Goal: Submit feedback/report problem: Submit feedback/report problem

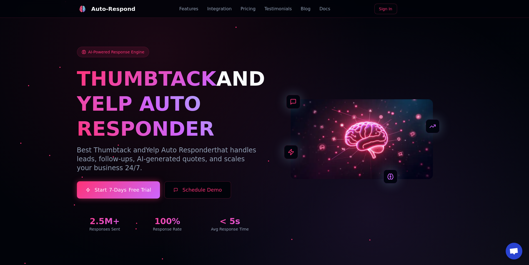
click at [295, 36] on div "AI-Powered Response Engine THUMBTACK AND YELP AUTO RESPONDER Best Thumbtack and…" at bounding box center [264, 132] width 389 height 225
click at [195, 9] on link "Features" at bounding box center [188, 9] width 19 height 7
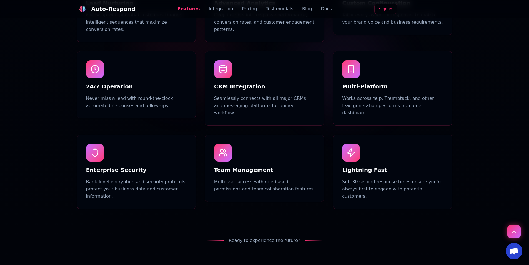
scroll to position [514, 0]
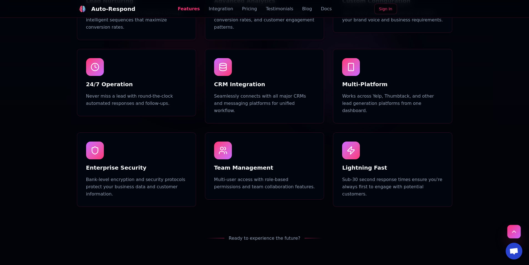
click at [517, 231] on button "Scroll to top" at bounding box center [513, 231] width 13 height 13
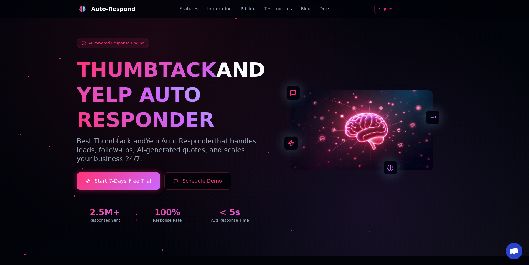
scroll to position [0, 0]
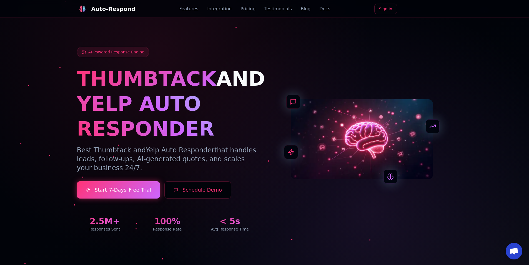
click at [188, 190] on button "Schedule Demo" at bounding box center [197, 189] width 67 height 17
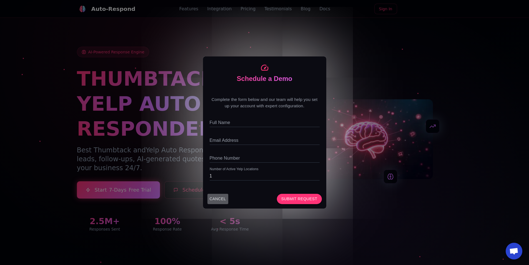
click at [221, 198] on button "CANCEL" at bounding box center [217, 198] width 21 height 10
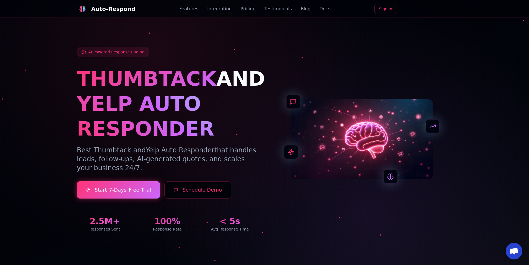
click at [515, 252] on span "Open chat" at bounding box center [513, 251] width 9 height 8
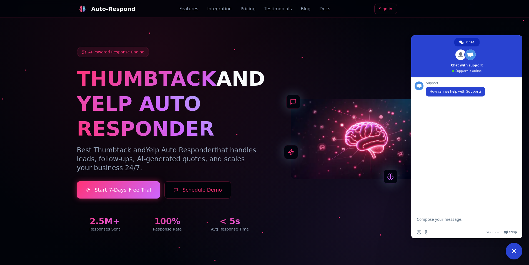
click at [440, 219] on textarea "Compose your message..." at bounding box center [461, 219] width 89 height 14
type textarea "Hello, last week I "scheduled a demo", and nobody ever reached out to set that …"
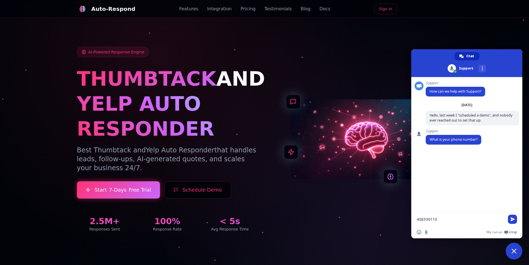
type textarea "4083901104"
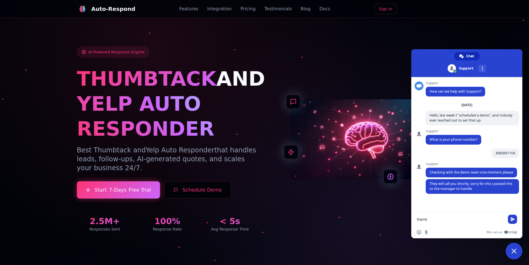
type textarea "thanks"
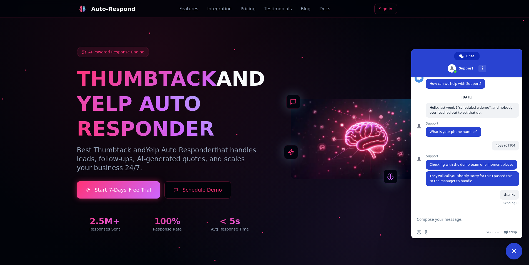
scroll to position [6, 0]
